Goal: Information Seeking & Learning: Learn about a topic

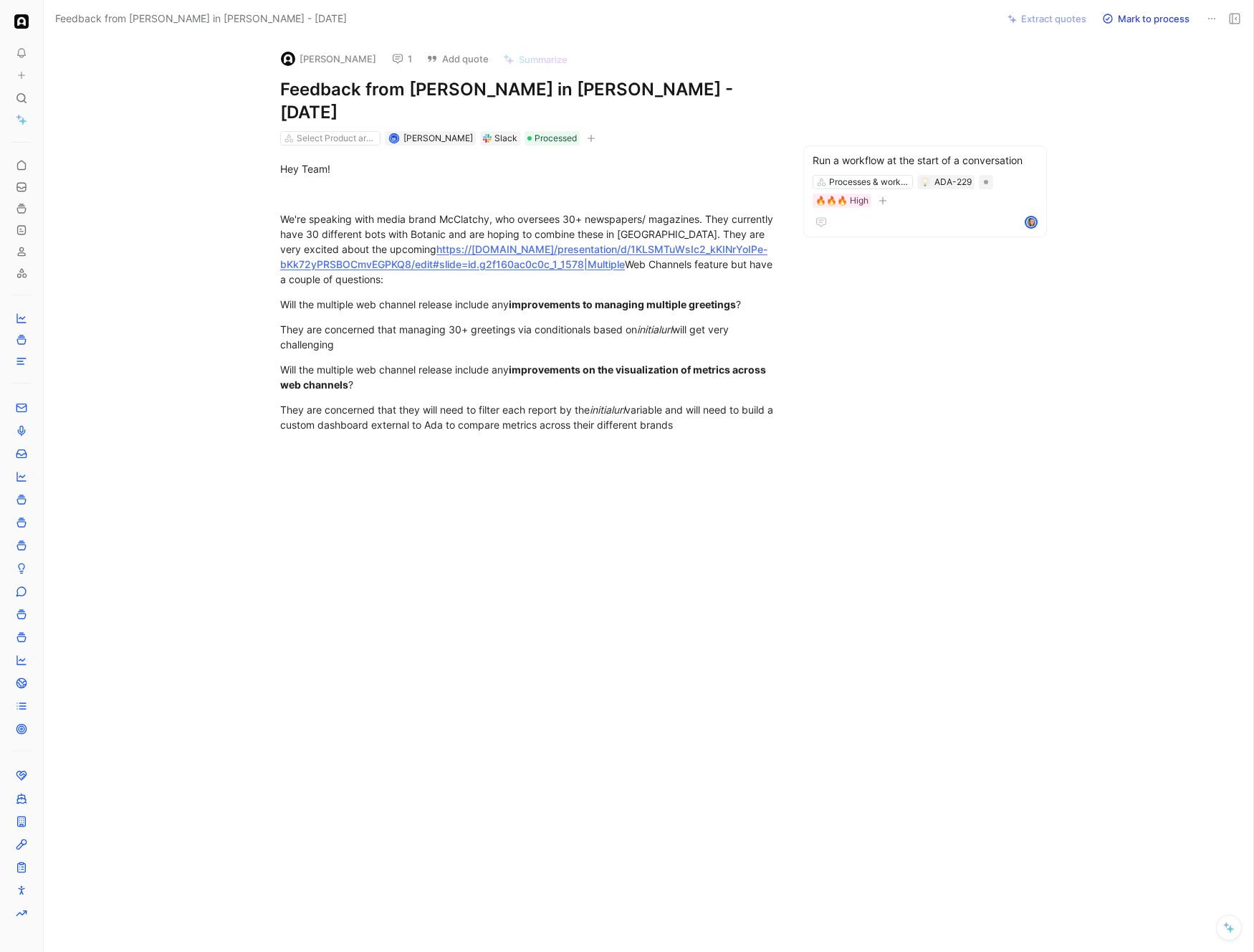
click at [711, 208] on p "We're speaking with media brand McClatchy, who oversees 30+ newspapers/ magazin…" at bounding box center [528, 249] width 551 height 84
click at [702, 403] on div "They are concerned that they will need to filter each report by the initialurl …" at bounding box center [528, 417] width 496 height 30
click at [721, 402] on div "They are concerned that they will need to filter each report by the initialurl …" at bounding box center [528, 417] width 496 height 30
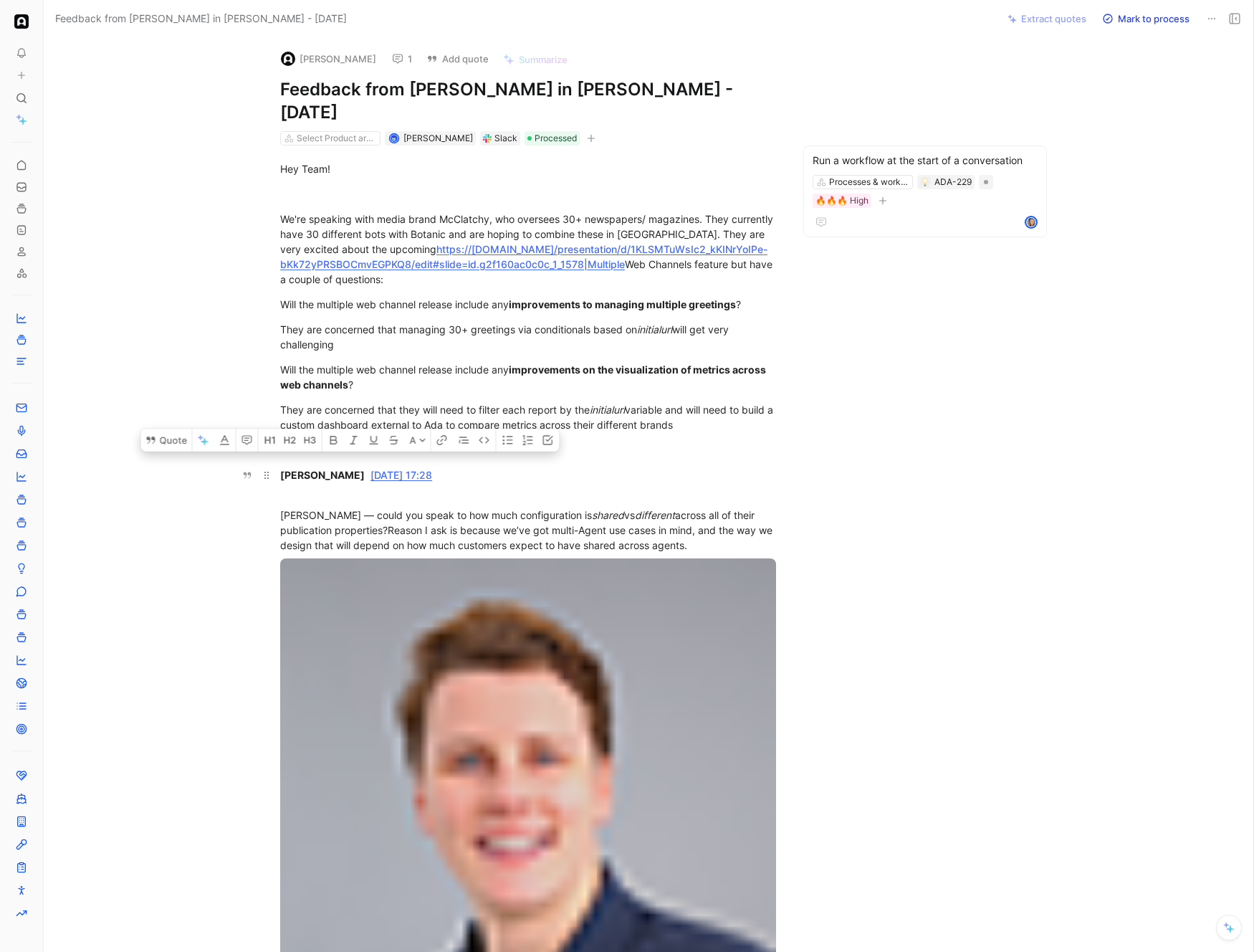
drag, startPoint x: 279, startPoint y: 451, endPoint x: 482, endPoint y: 457, distance: 203.1
click at [482, 467] on div "Maggie Chen Feb 7th at 17:28" at bounding box center [528, 482] width 496 height 30
click at [506, 507] on div "Jacob — could you speak to how much configuration is shared vs different across…" at bounding box center [528, 530] width 496 height 45
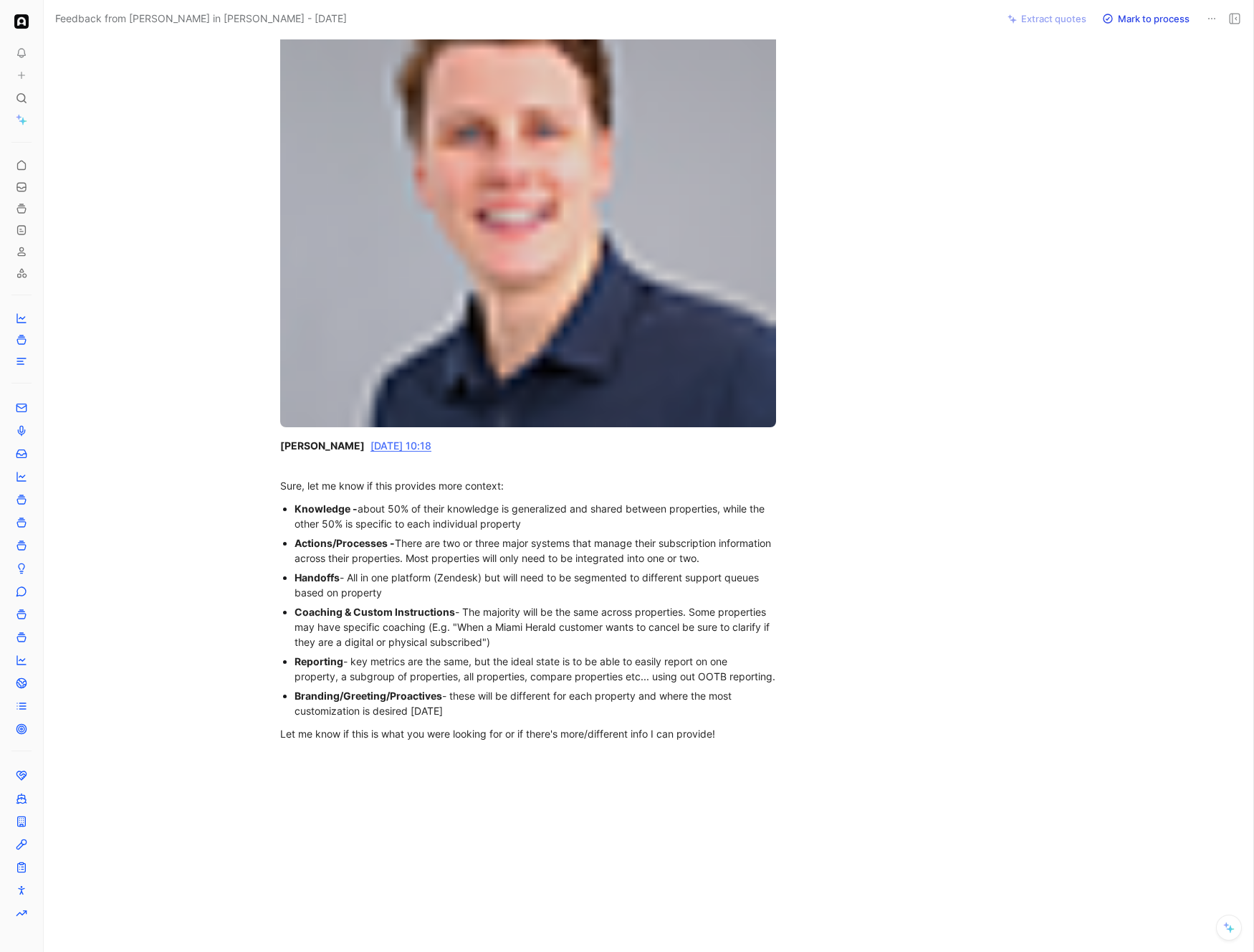
click at [490, 358] on body "To pick up a draggable item, press the space bar. While dragging, use the arrow…" at bounding box center [627, 476] width 1254 height 952
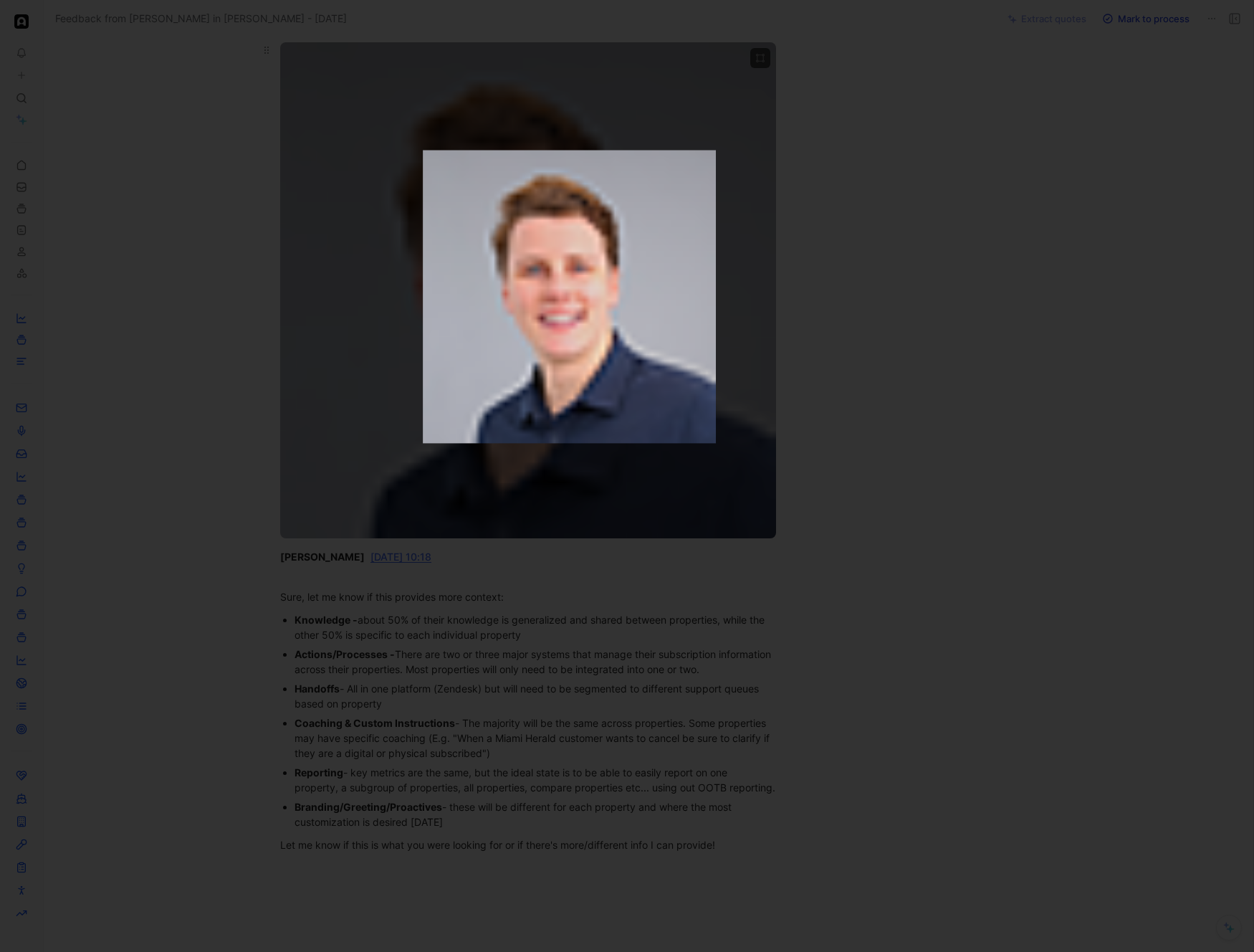
scroll to position [472, 0]
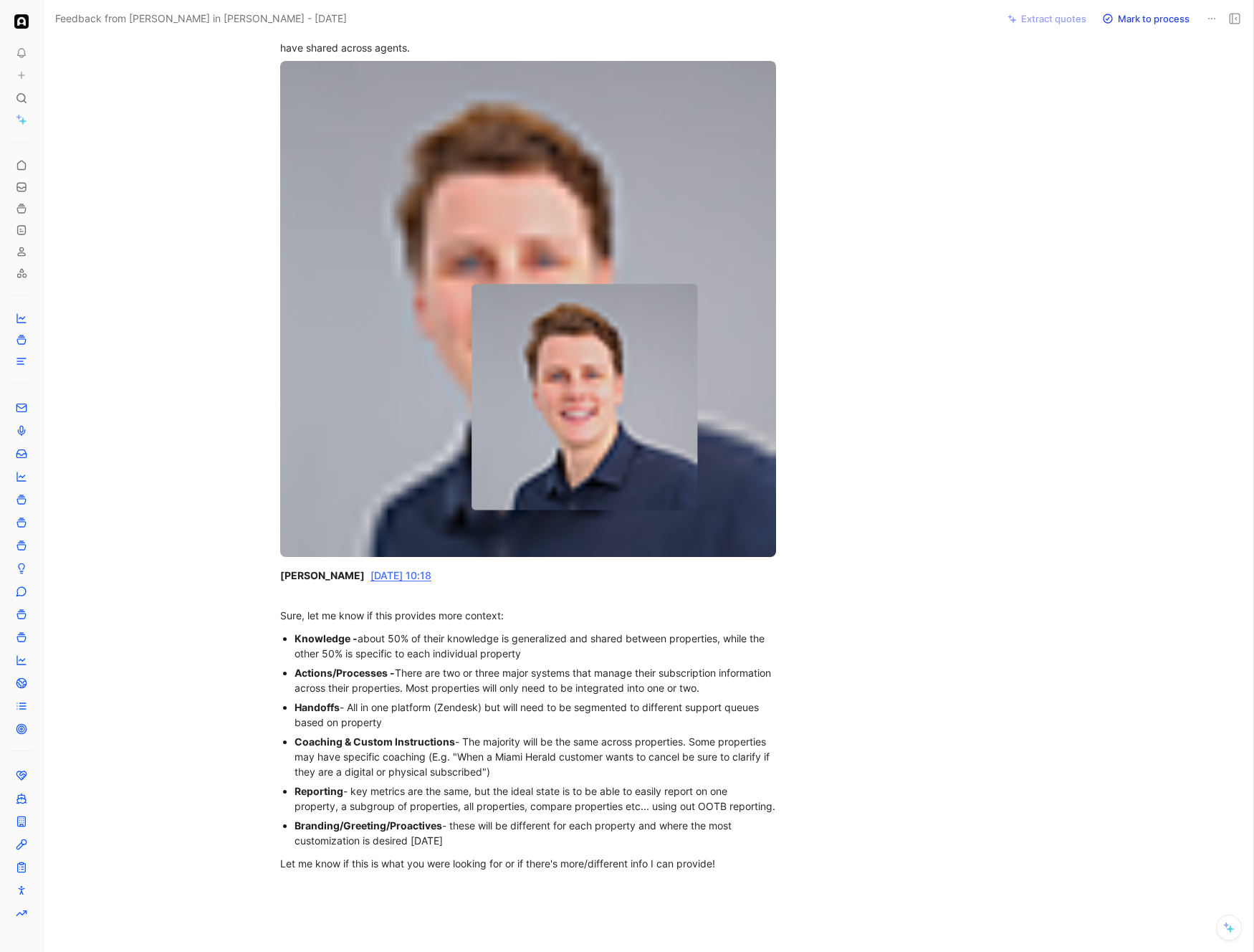
click at [695, 951] on div at bounding box center [627, 952] width 1254 height 0
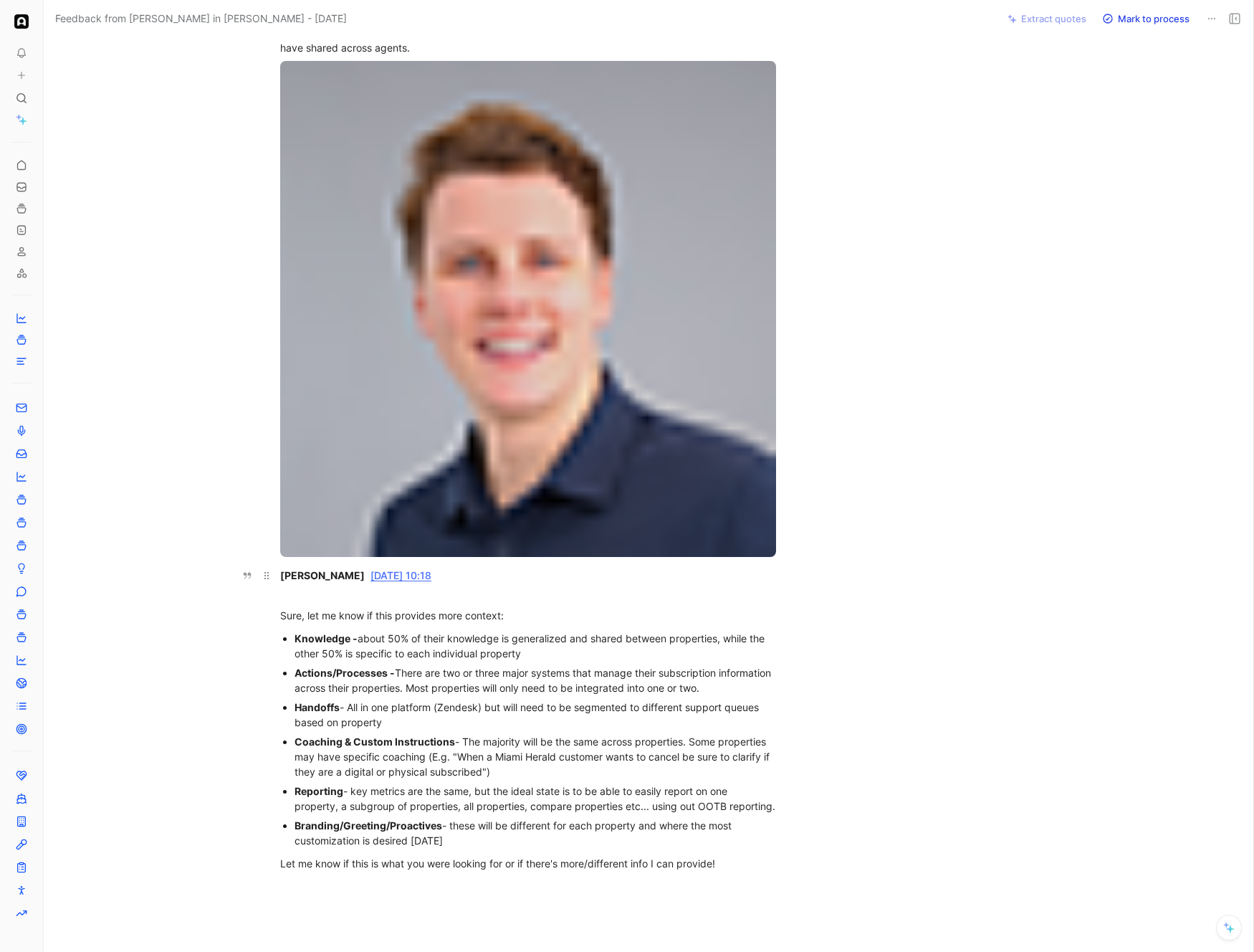
click at [656, 567] on div "Jacob MacKinnon Feb 10th at 10:18" at bounding box center [528, 582] width 496 height 30
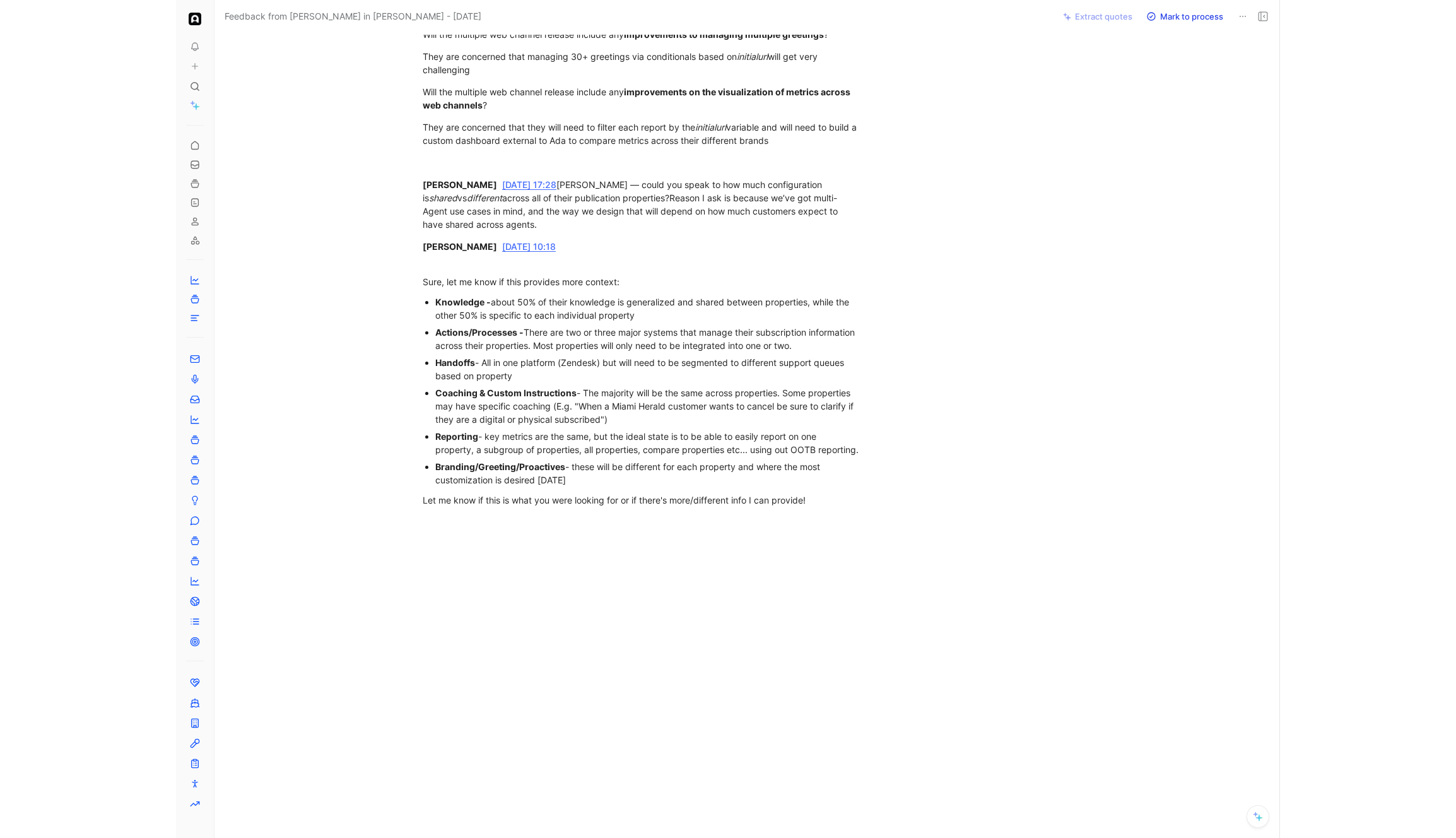
scroll to position [0, 0]
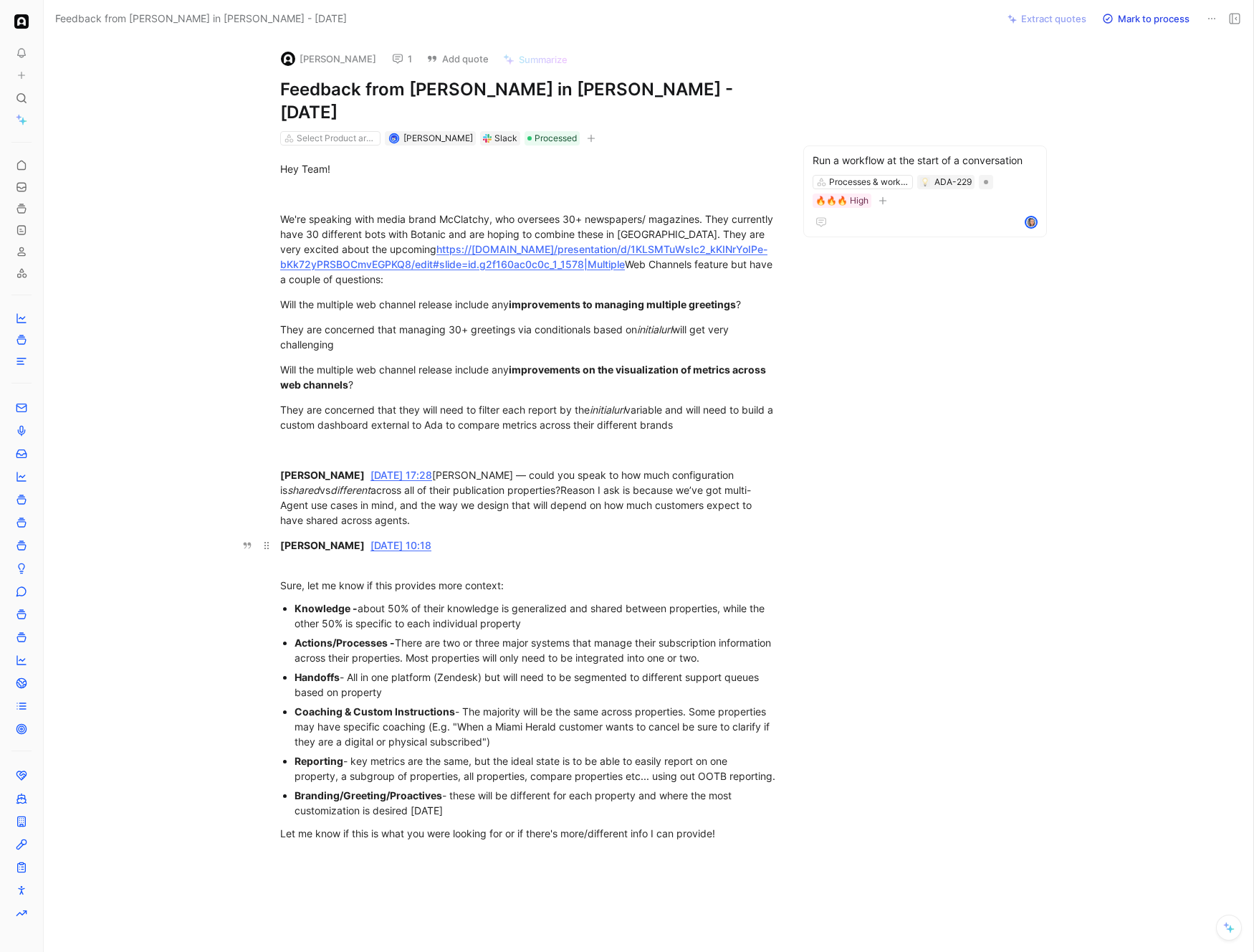
click at [563, 538] on div "Jacob MacKinnon Feb 10th at 10:18" at bounding box center [528, 553] width 496 height 30
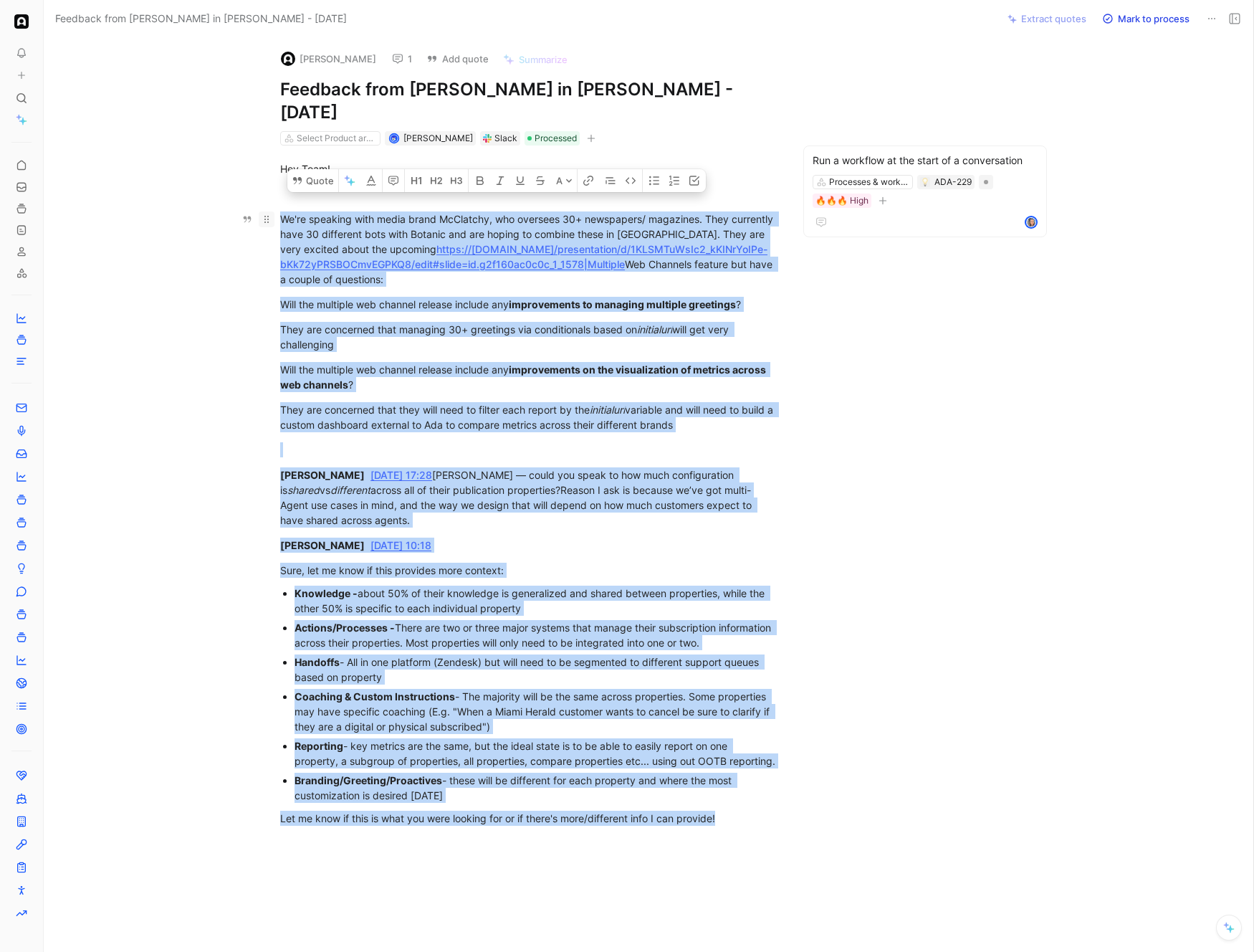
drag, startPoint x: 723, startPoint y: 810, endPoint x: 269, endPoint y: 193, distance: 766.0
click at [269, 193] on div "Hey Team! We're speaking with media brand McClatchy, who oversees 30+ newspaper…" at bounding box center [528, 531] width 909 height 771
click at [317, 179] on button "Quote" at bounding box center [313, 180] width 51 height 23
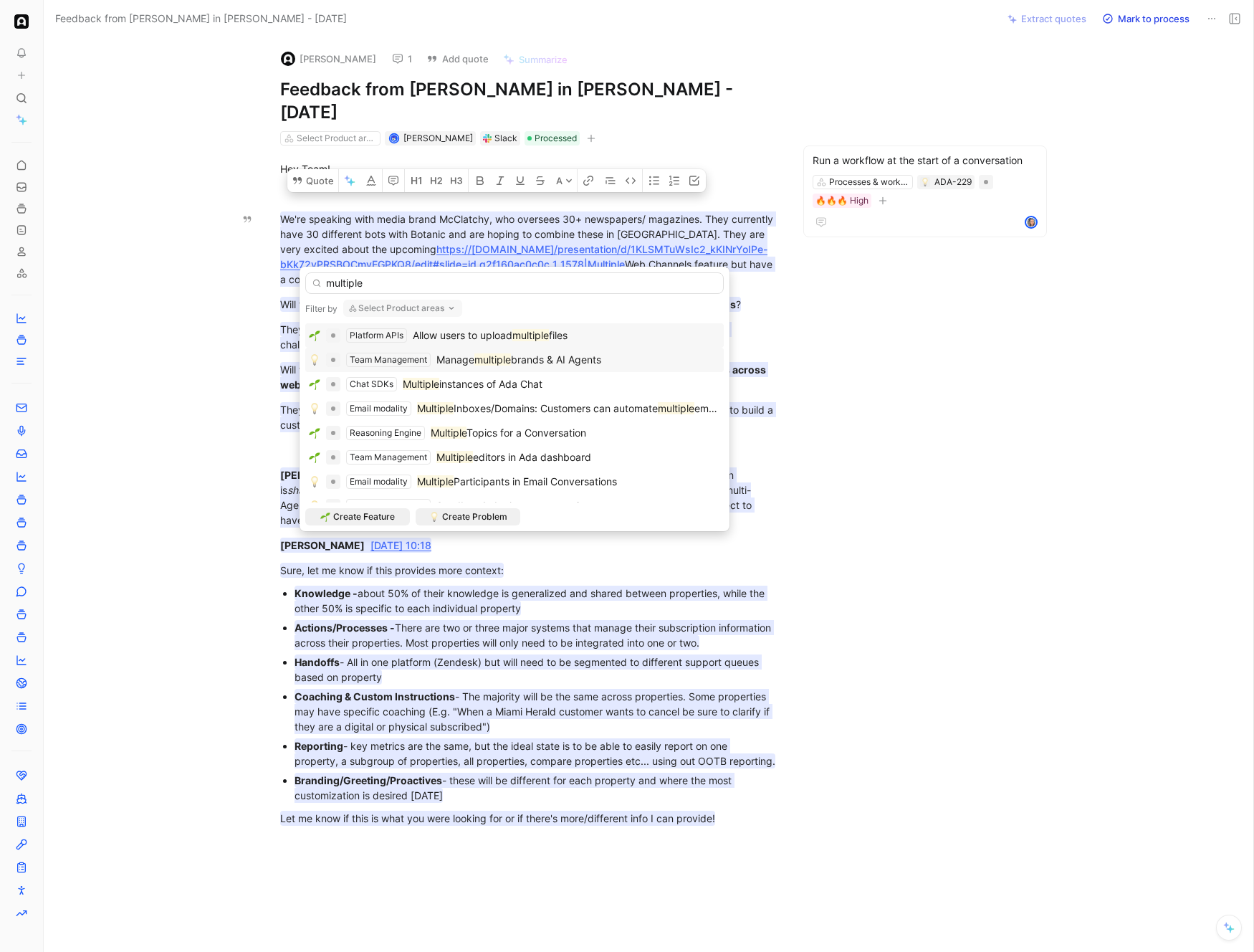
type input "multiple"
click at [571, 364] on span "brands & AI Agents" at bounding box center [557, 359] width 90 height 12
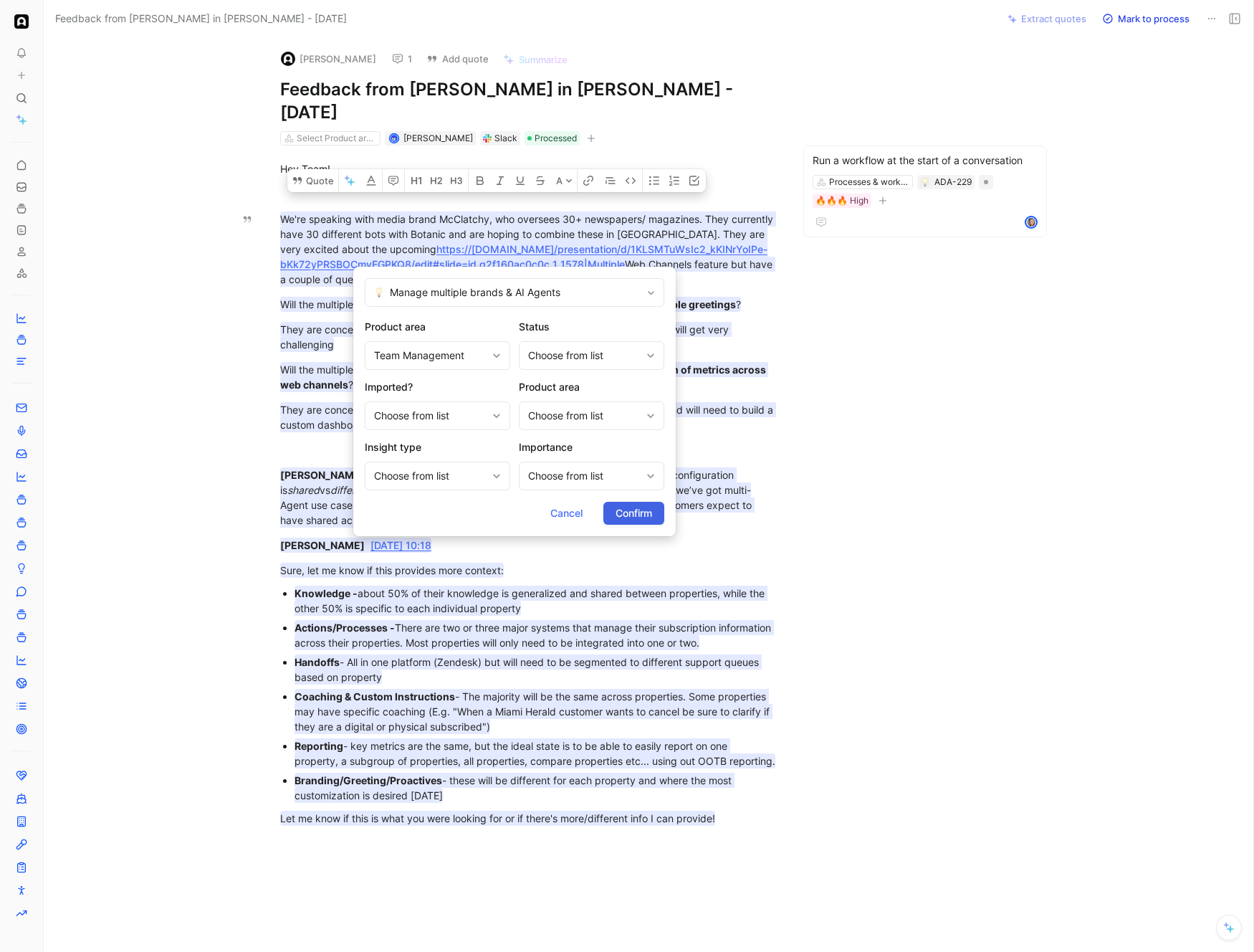
click at [649, 516] on span "Confirm" at bounding box center [633, 512] width 36 height 17
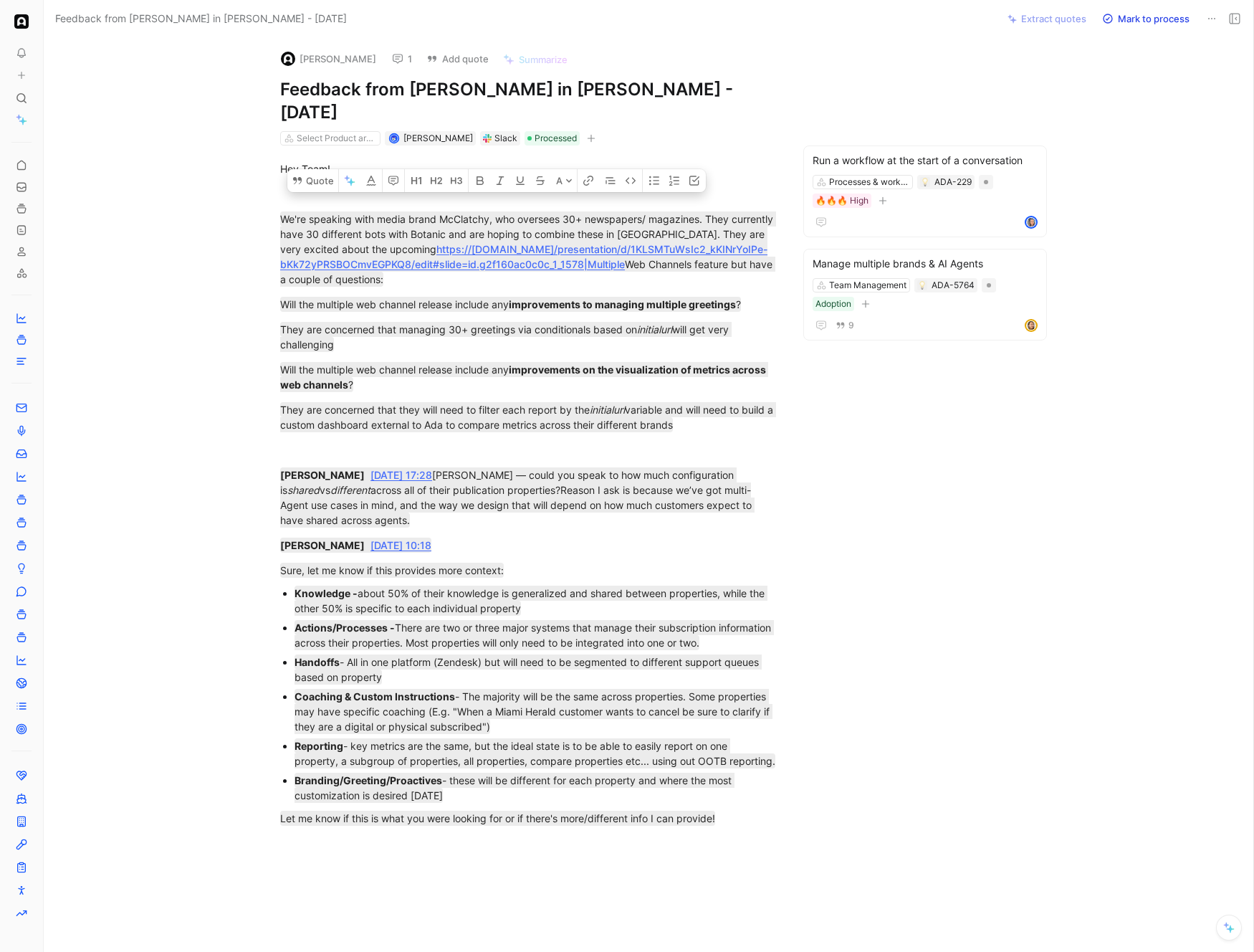
click at [649, 538] on div "Jacob MacKinnon Feb 10th at 10:18" at bounding box center [528, 545] width 496 height 15
click at [27, 99] on icon at bounding box center [22, 98] width 12 height 12
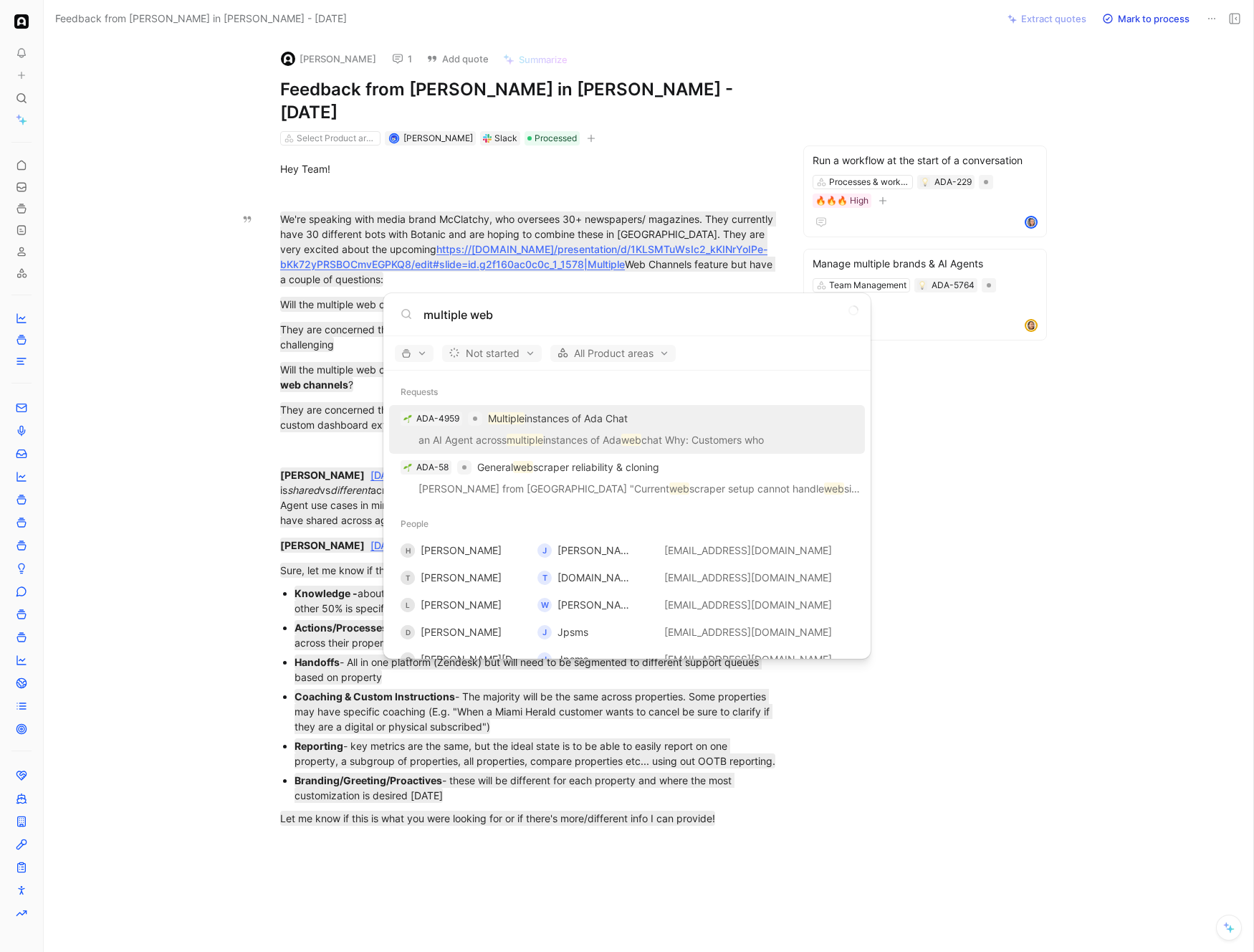
type input "multiple web"
click at [626, 422] on p "Multiple instances of Ada Chat" at bounding box center [558, 418] width 140 height 17
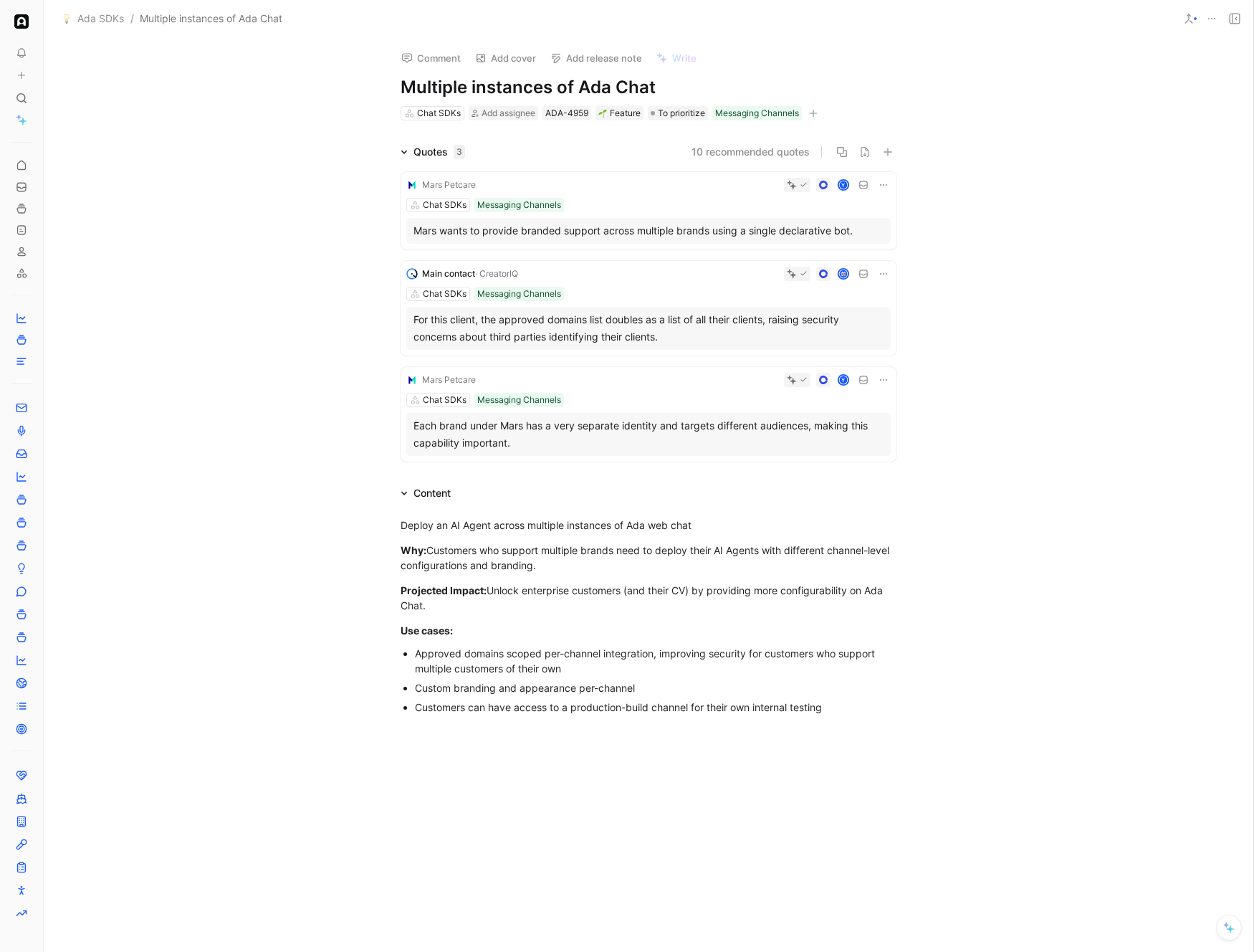
click at [878, 382] on icon at bounding box center [884, 380] width 12 height 12
click at [604, 429] on div "Each brand under Mars has a very separate identity and targets different audien…" at bounding box center [649, 434] width 470 height 34
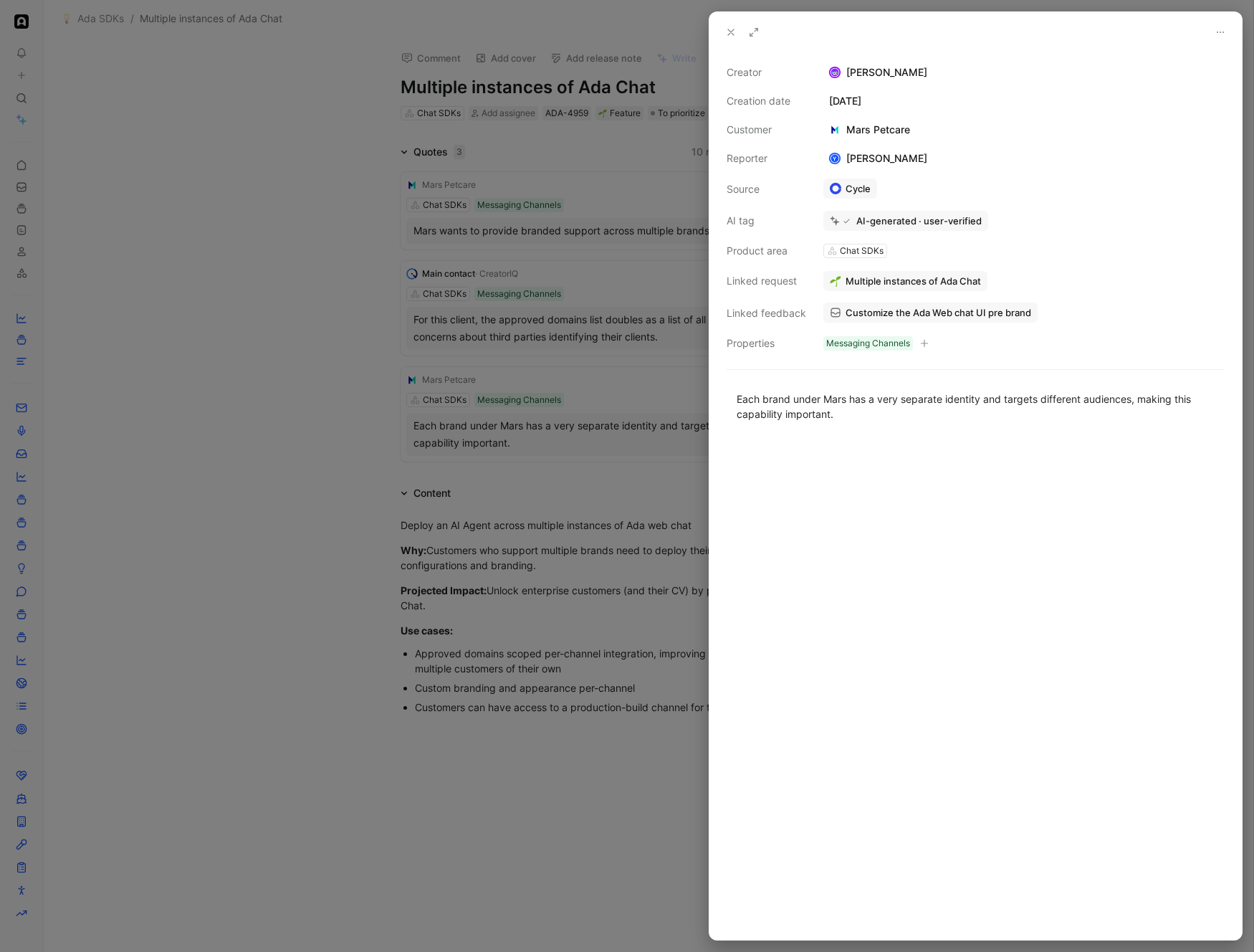
click at [599, 461] on div at bounding box center [627, 476] width 1254 height 952
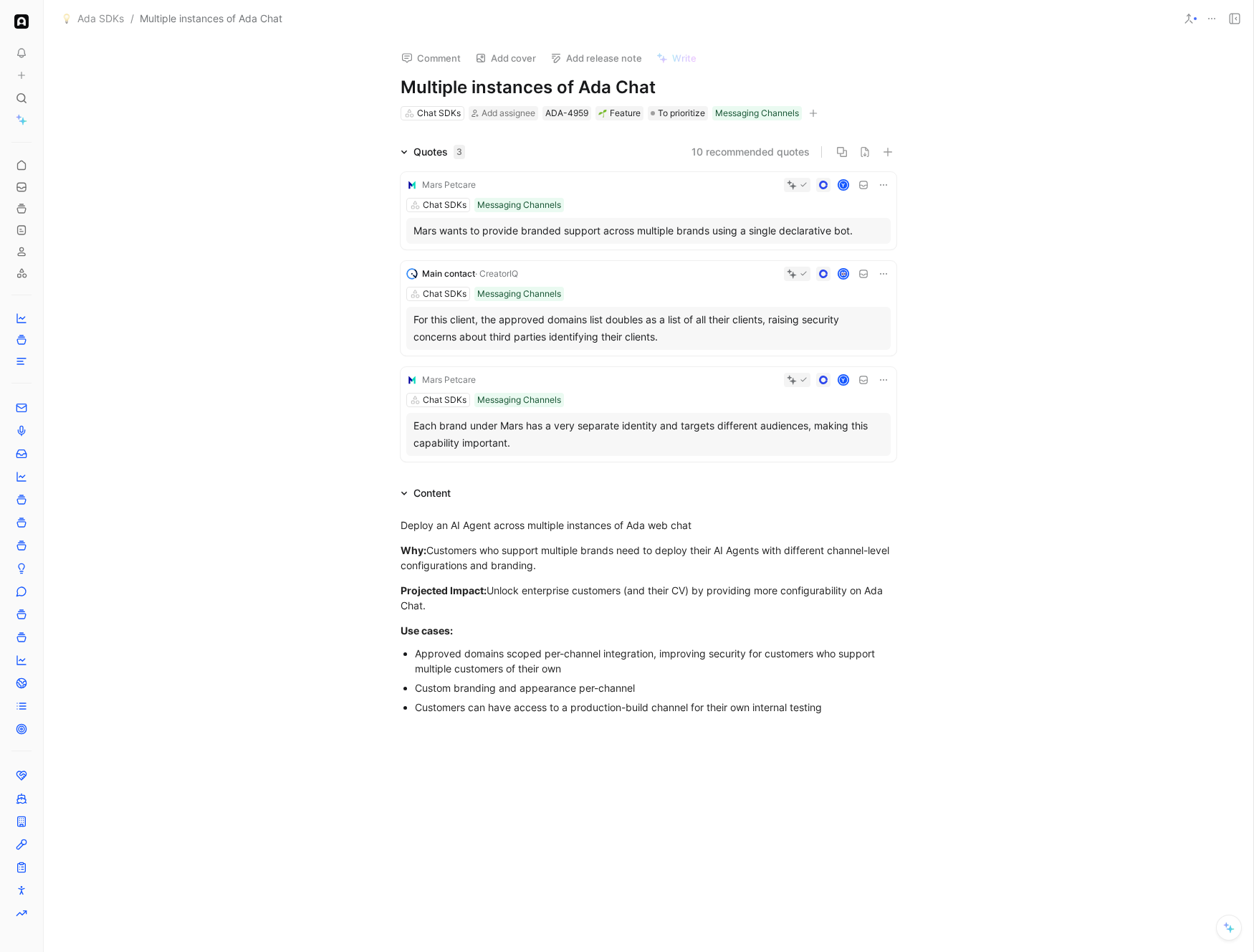
click at [599, 318] on div "For this client, the approved domains list doubles as a list of all their clien…" at bounding box center [649, 327] width 470 height 34
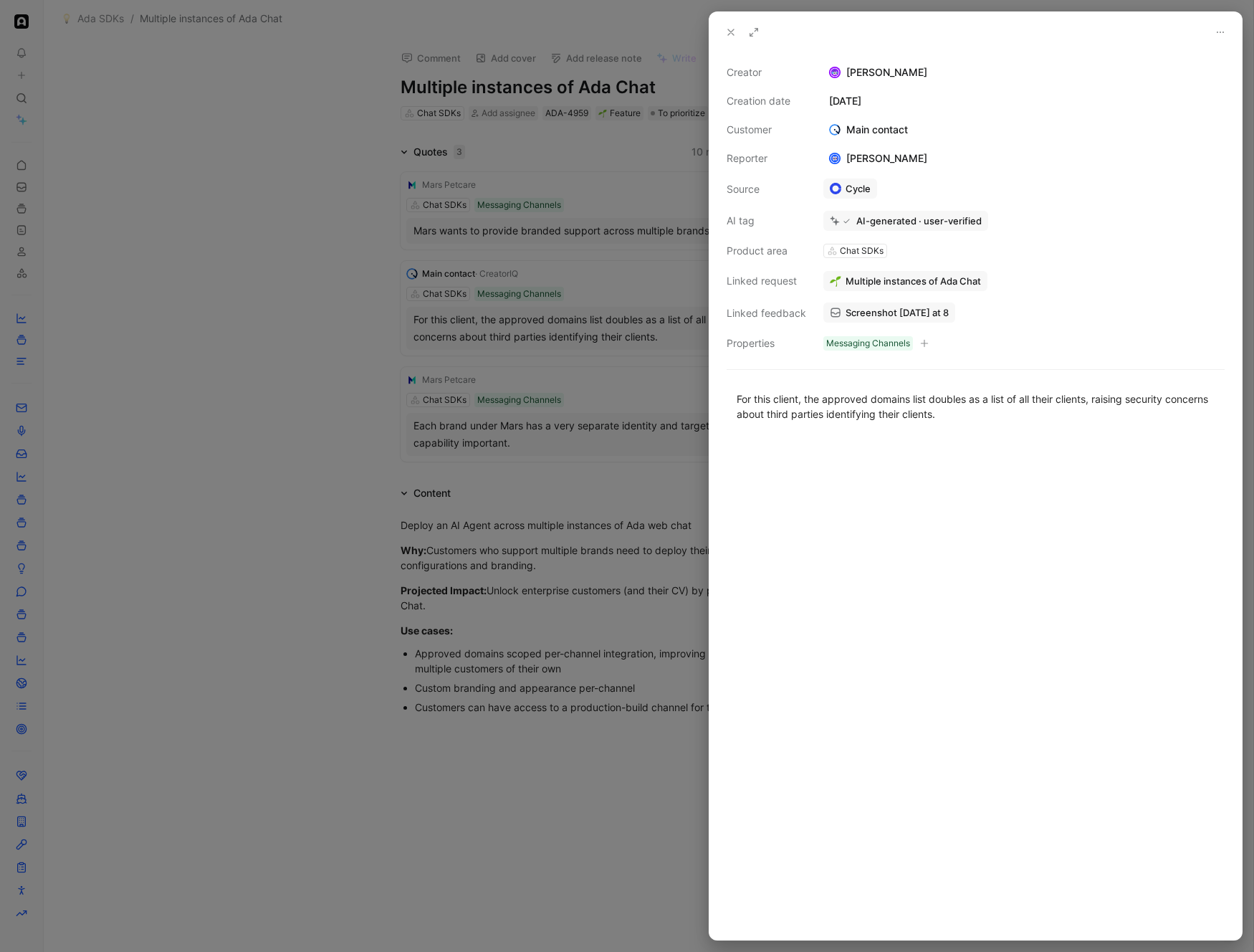
click at [834, 126] on img at bounding box center [835, 130] width 12 height 12
click at [560, 340] on div at bounding box center [627, 476] width 1254 height 952
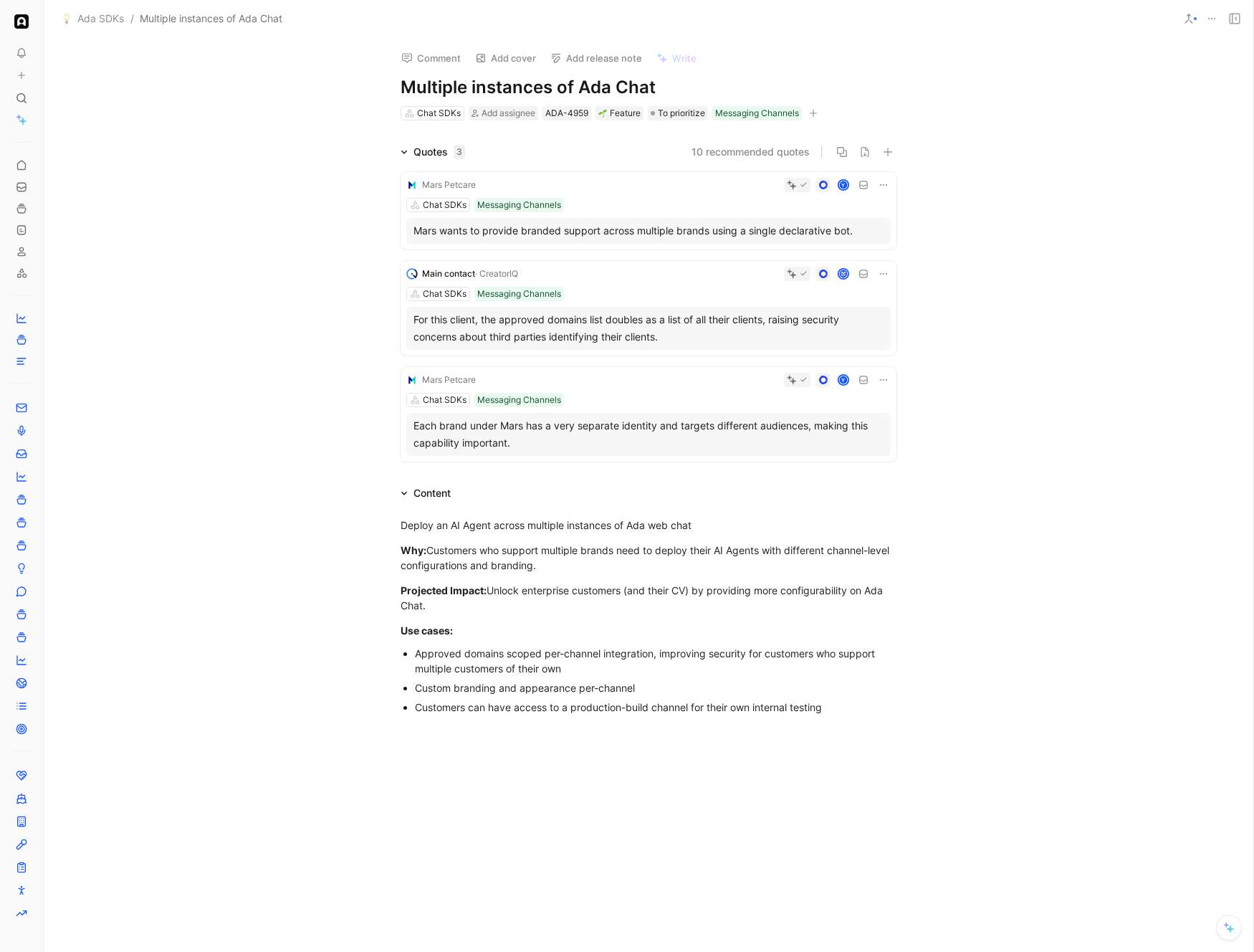
click at [120, 16] on span "Ada SDKs" at bounding box center [100, 18] width 46 height 17
click at [107, 135] on div "Comment Add cover Add release note Write Multiple instances of Ada Chat Chat SD…" at bounding box center [648, 495] width 1210 height 914
click at [20, 366] on icon at bounding box center [22, 362] width 12 height 12
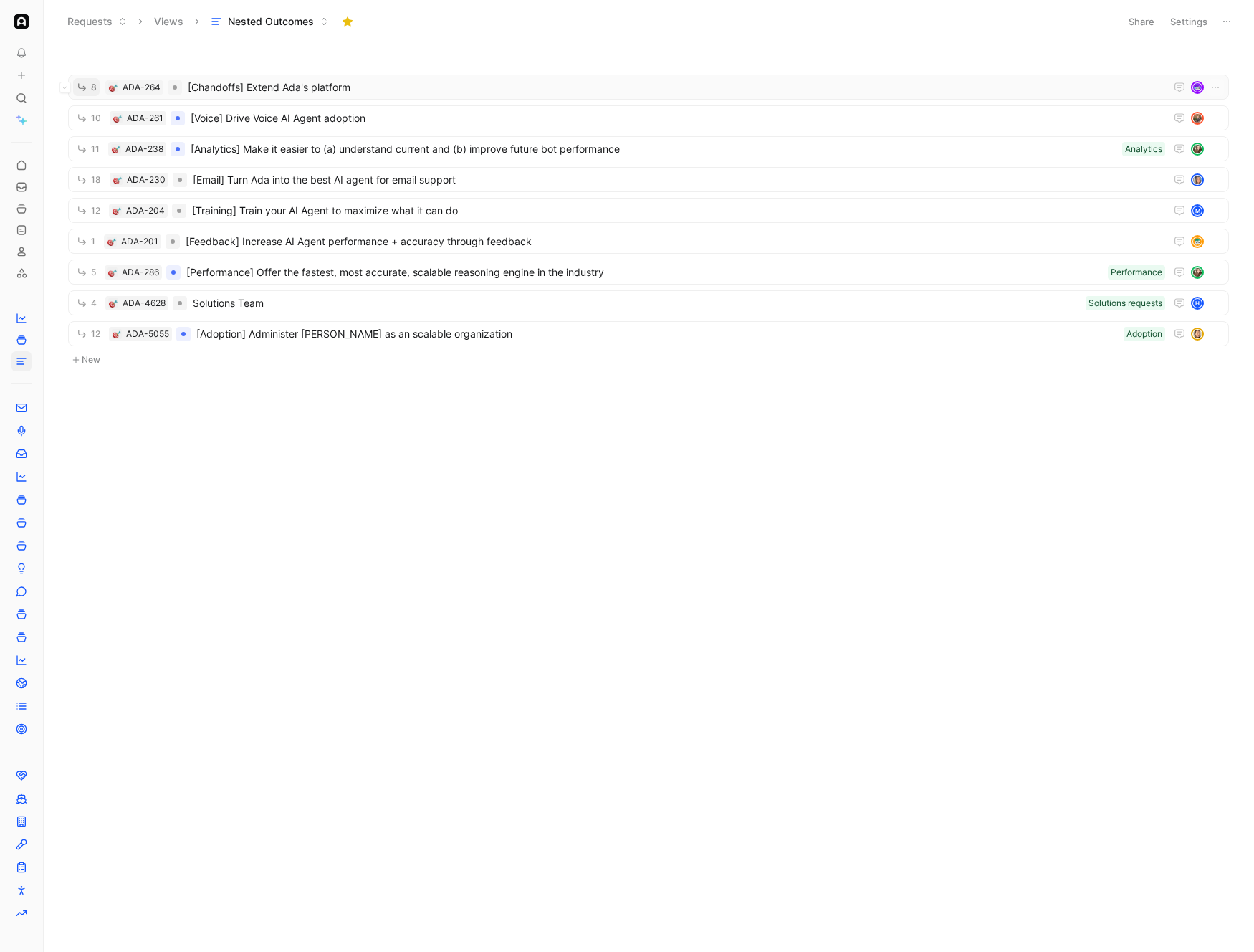
click at [89, 86] on button "8" at bounding box center [86, 87] width 27 height 18
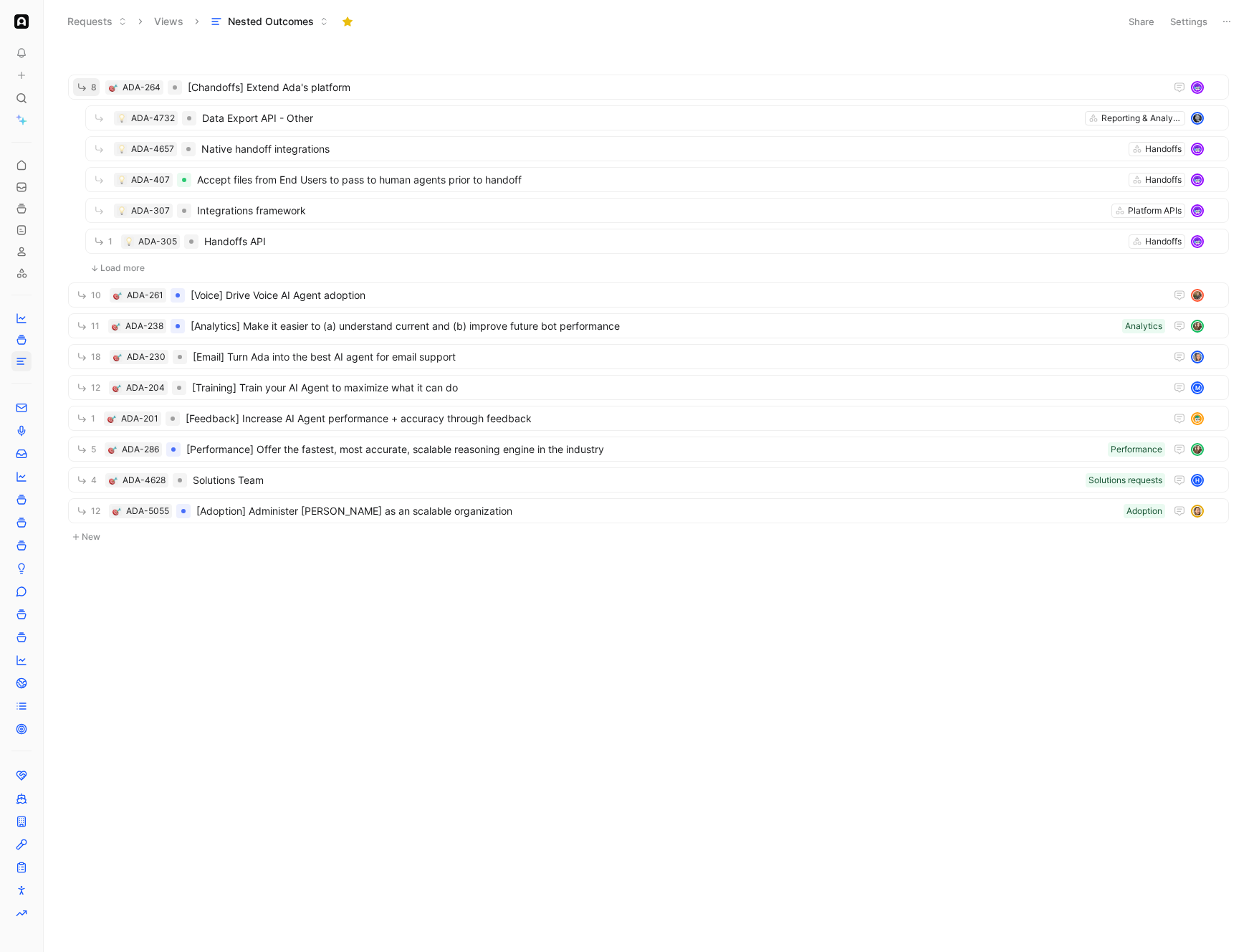
click at [132, 268] on button "Load more" at bounding box center [118, 268] width 65 height 17
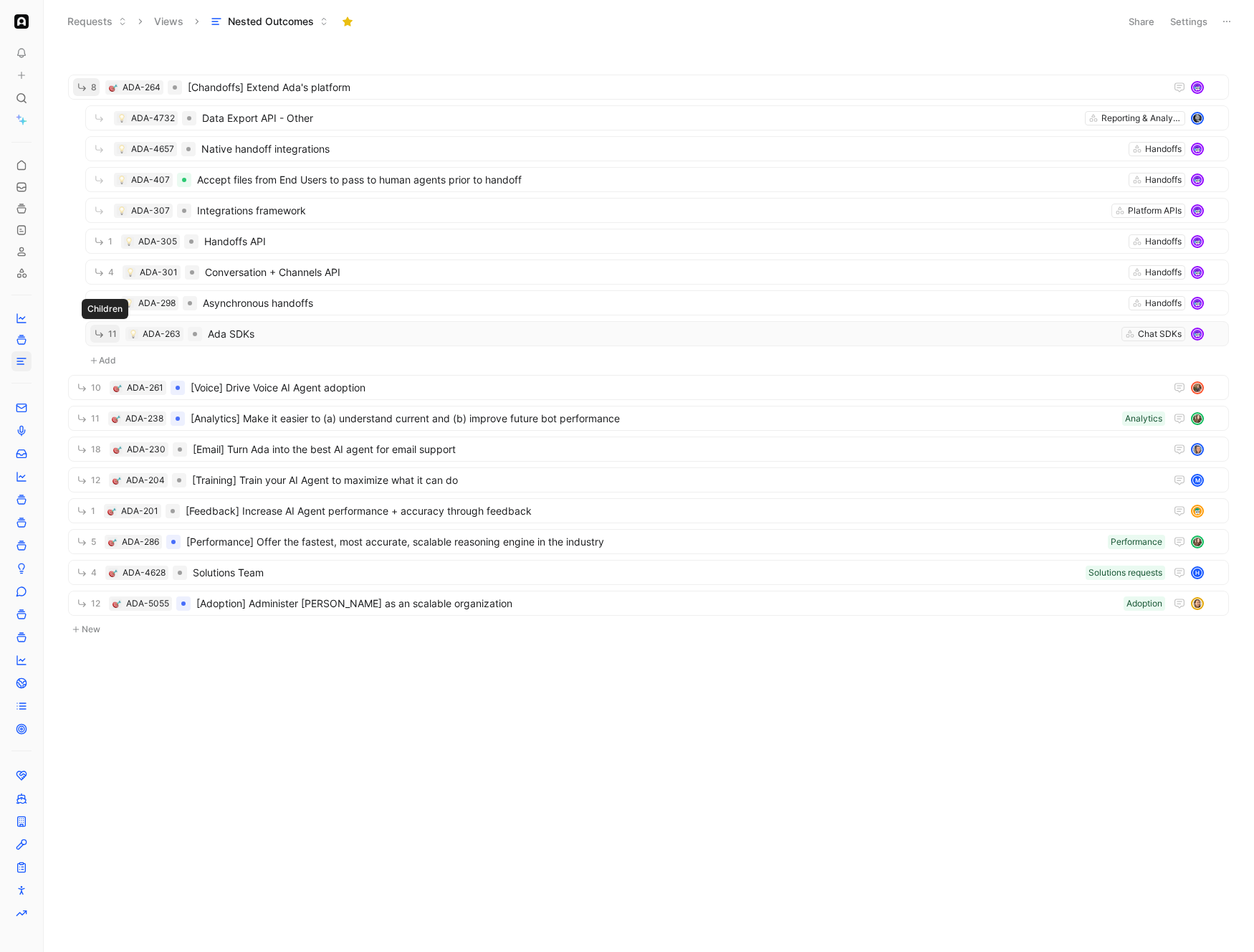
click at [112, 329] on span "11" at bounding box center [112, 333] width 9 height 9
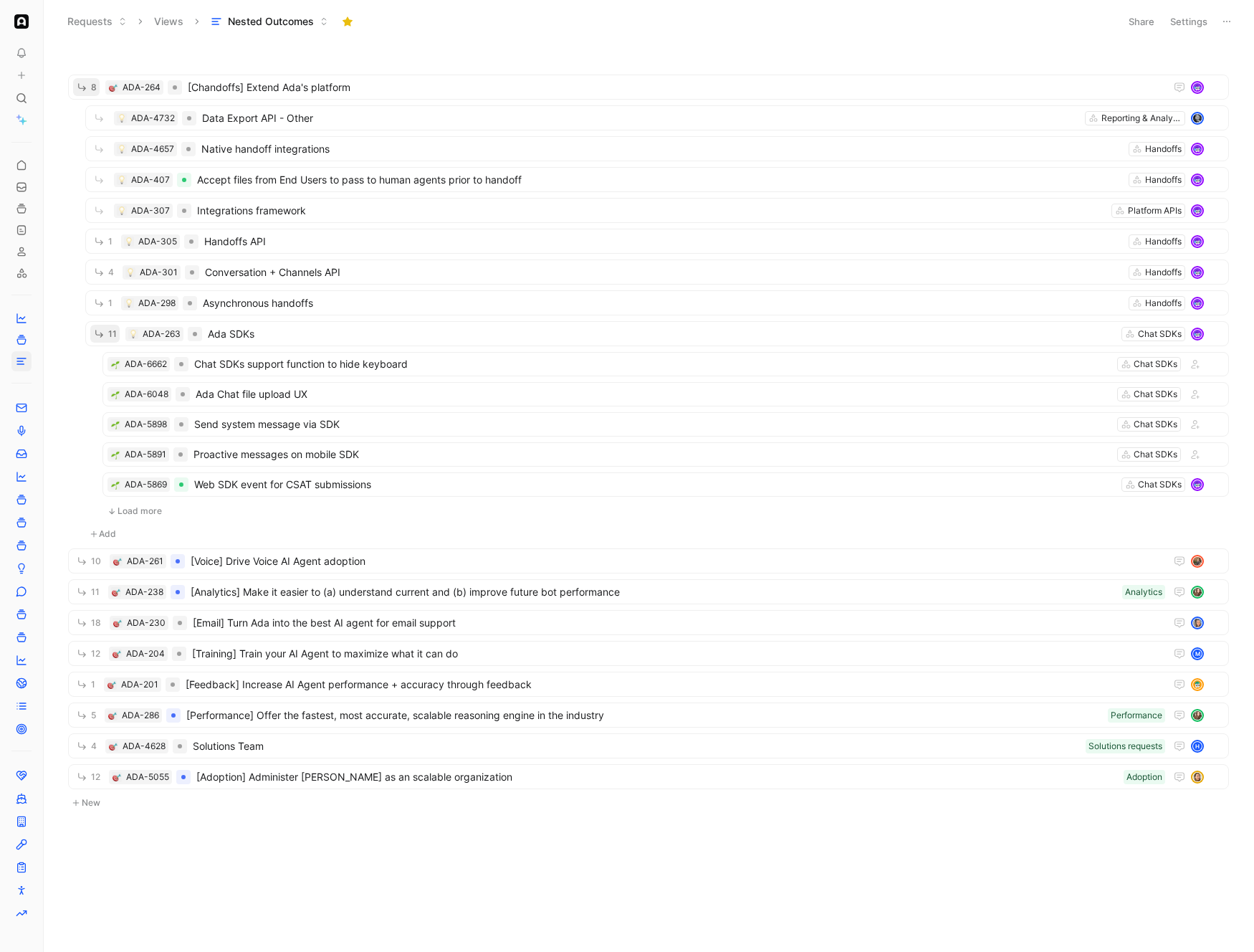
click at [136, 516] on button "Load more" at bounding box center [135, 510] width 65 height 17
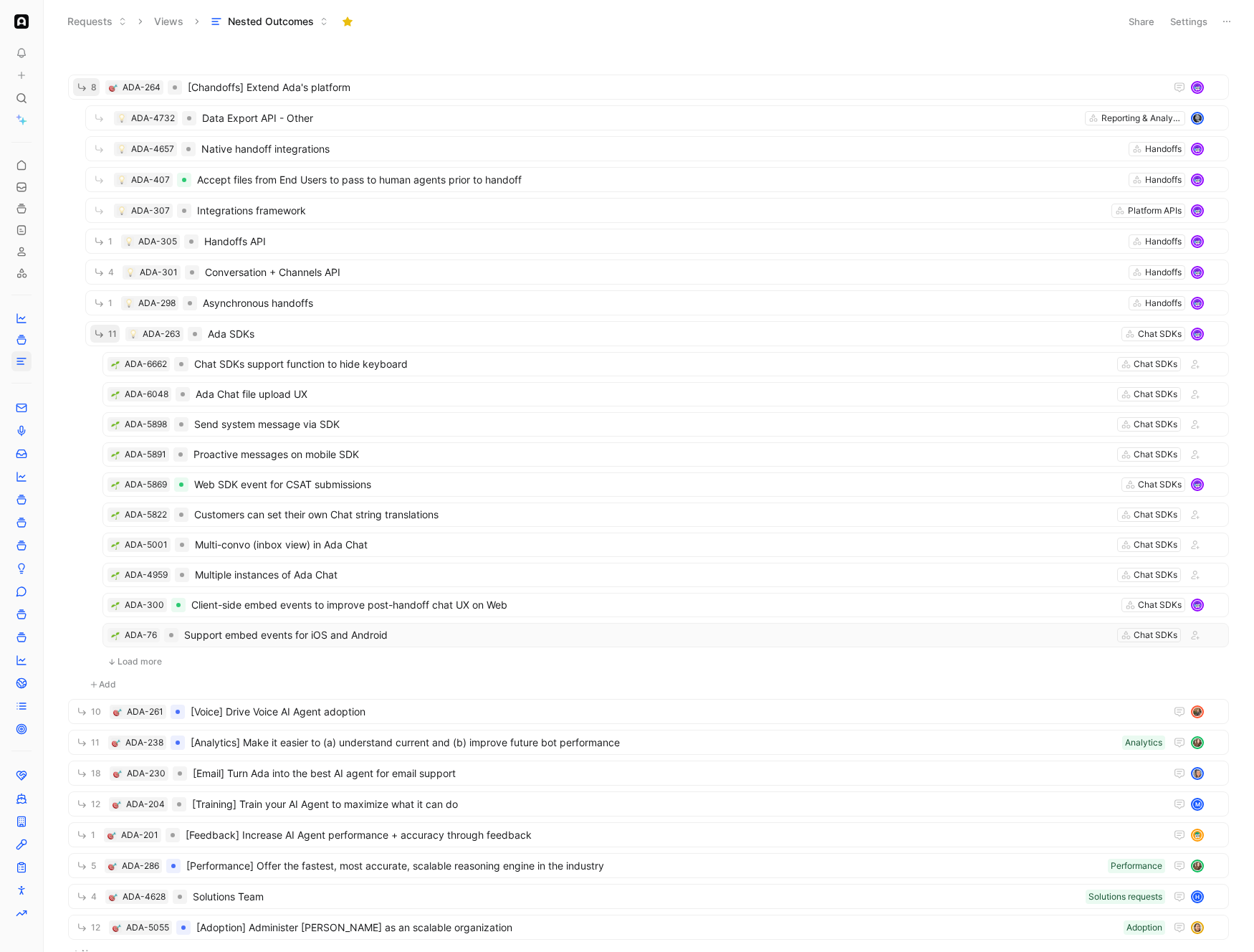
click at [357, 632] on span "Support embed events for iOS and Android" at bounding box center [647, 634] width 927 height 17
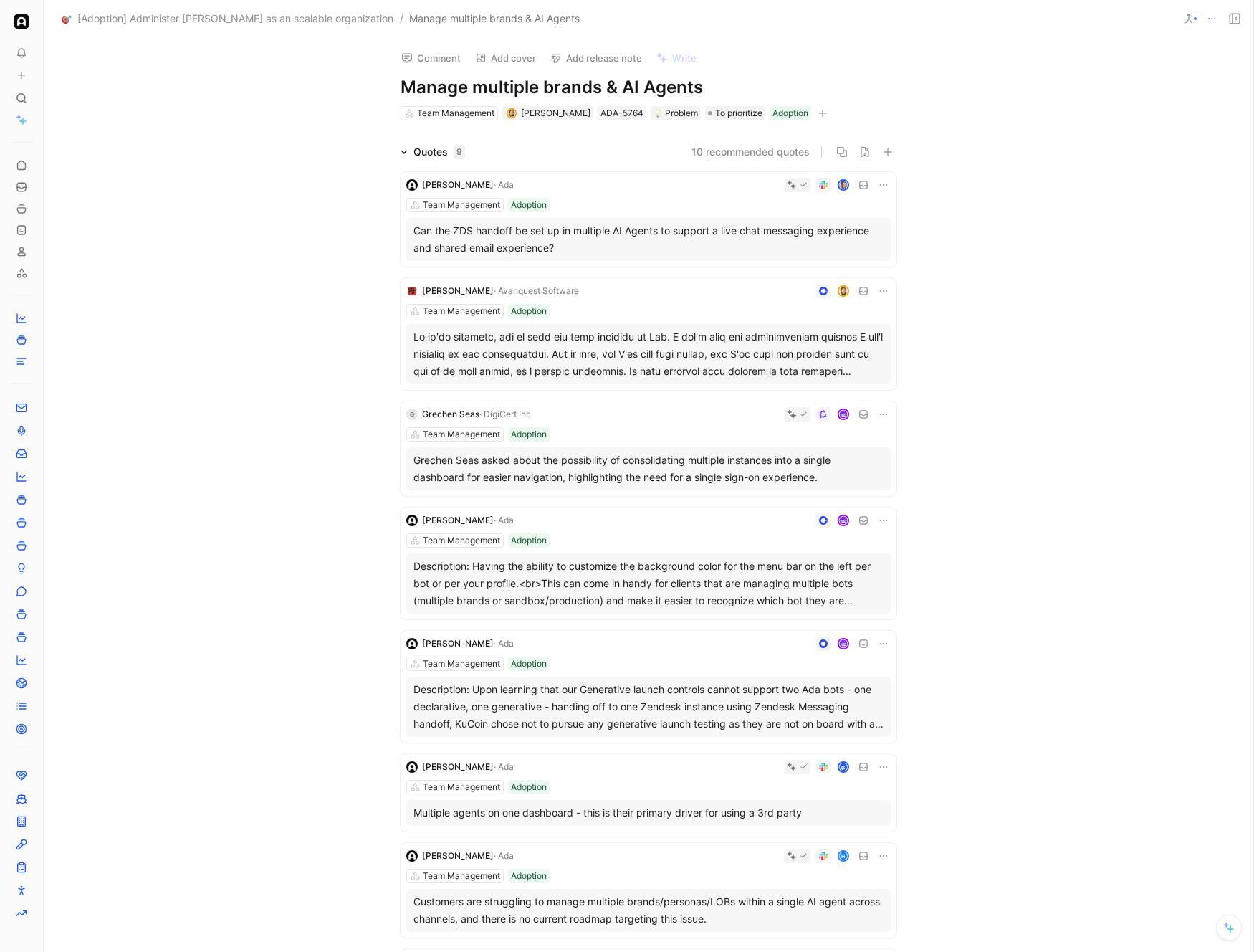
click at [287, 14] on span "[Adoption] Administer Ada as an scalable organization" at bounding box center [235, 18] width 316 height 17
